Goal: Browse casually

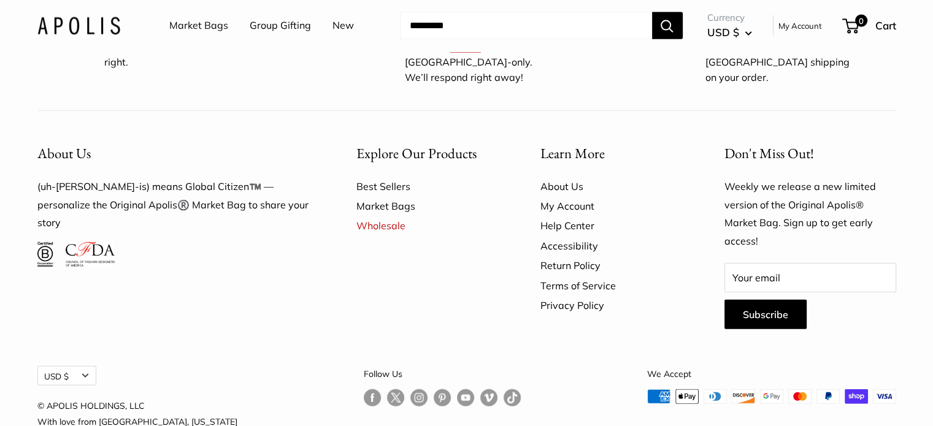
scroll to position [7240, 0]
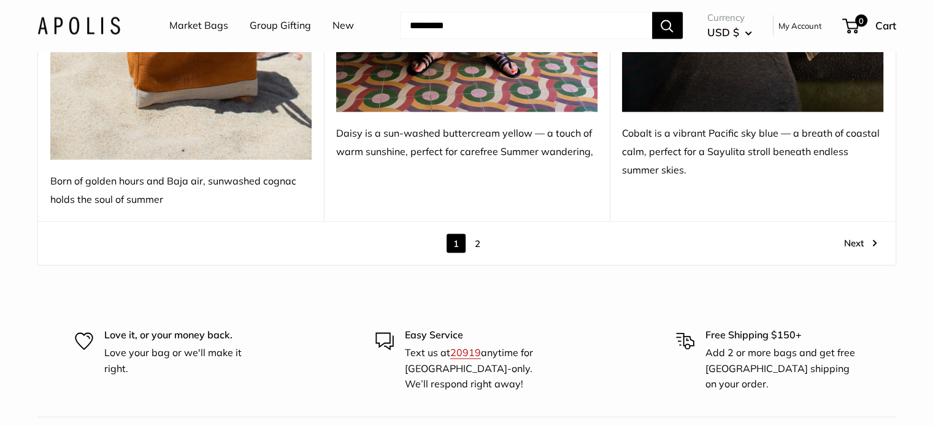
click at [479, 234] on link "2" at bounding box center [477, 243] width 19 height 19
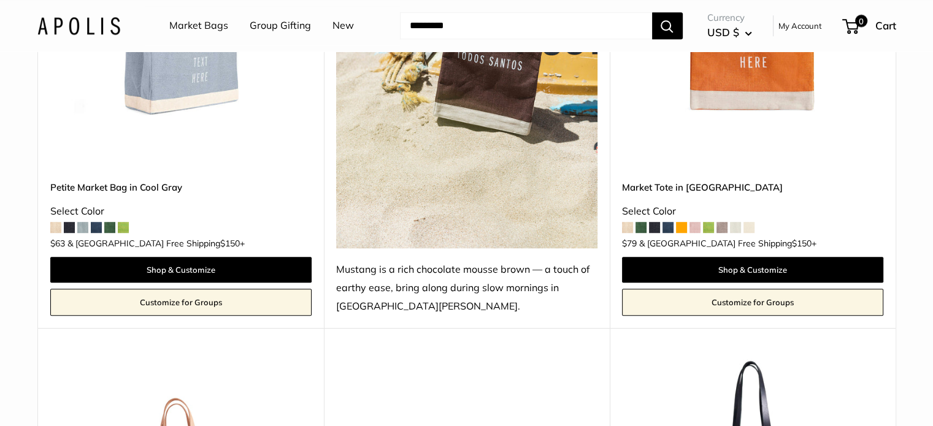
scroll to position [707, 0]
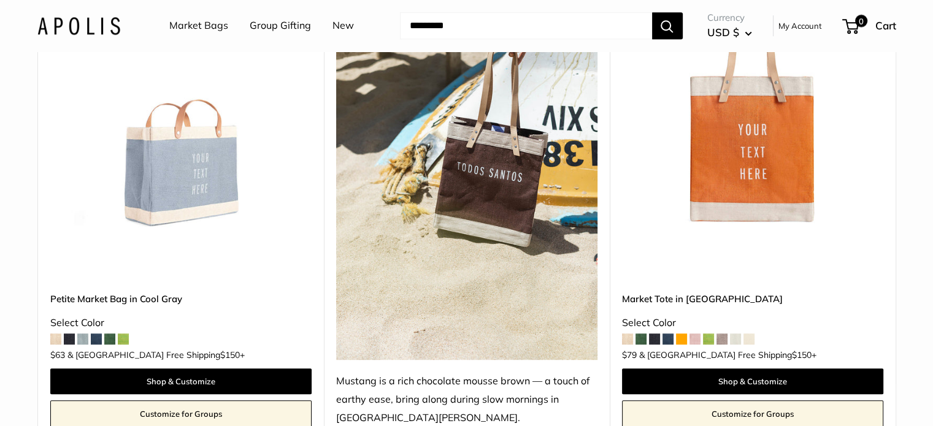
click at [327, 25] on ul "Market Bags Group Gifting New" at bounding box center [272, 25] width 206 height 39
click at [334, 28] on link "New" at bounding box center [343, 26] width 21 height 18
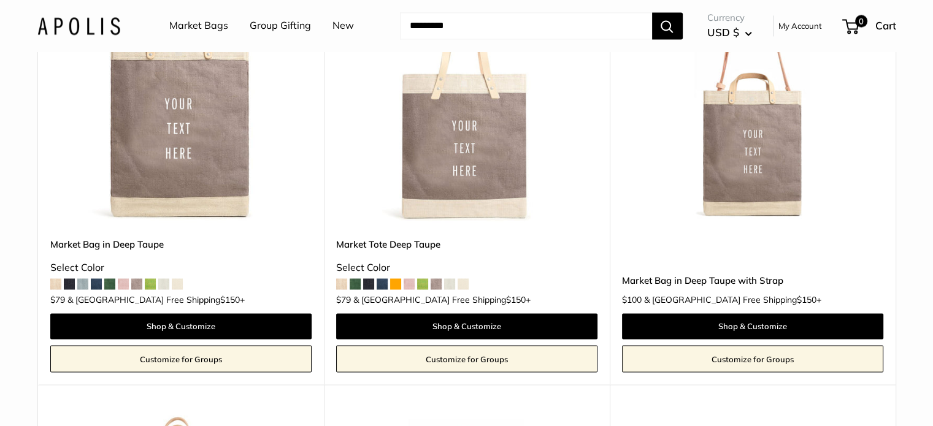
scroll to position [2086, 0]
